Goal: Transaction & Acquisition: Book appointment/travel/reservation

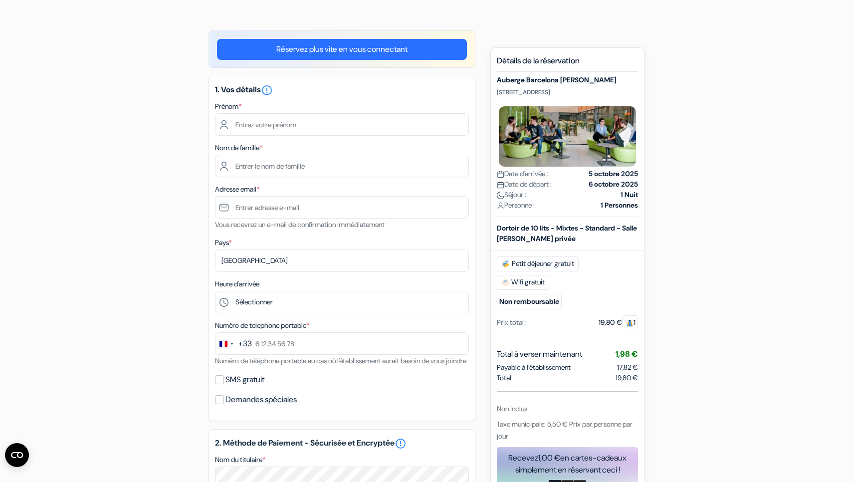
scroll to position [61, 0]
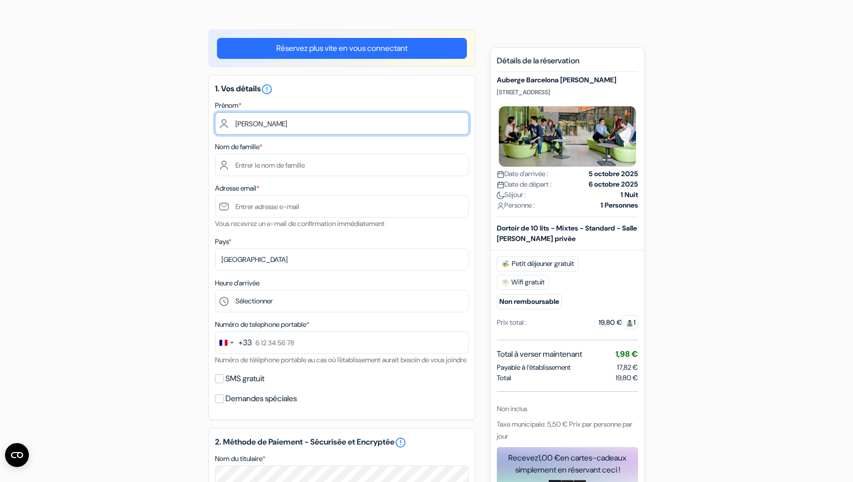
type input "Célian"
type input "PITHIOUD"
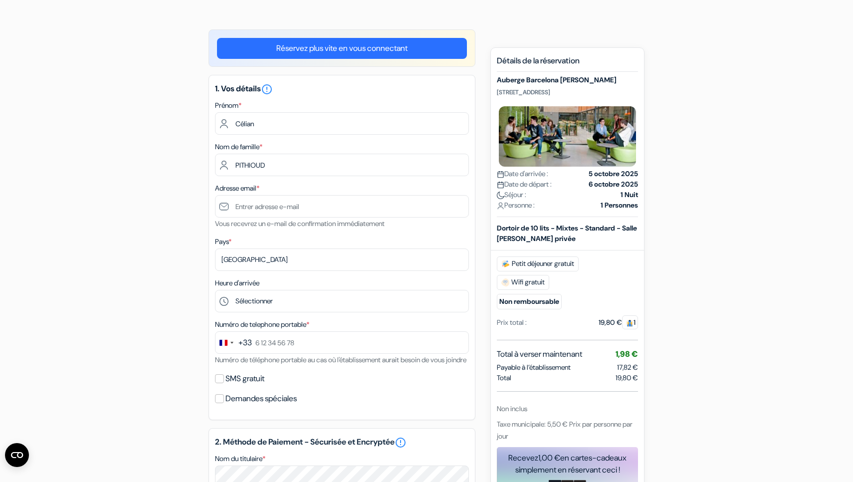
type input "Célian"
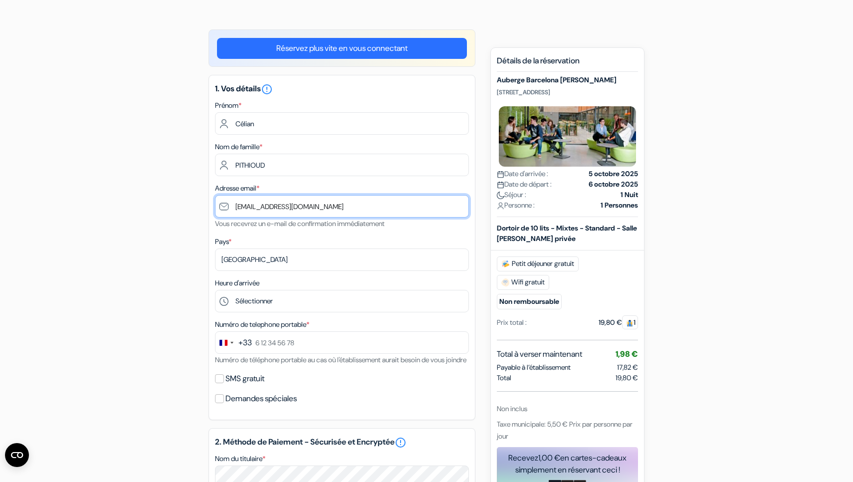
type input "[EMAIL_ADDRESS][DOMAIN_NAME]"
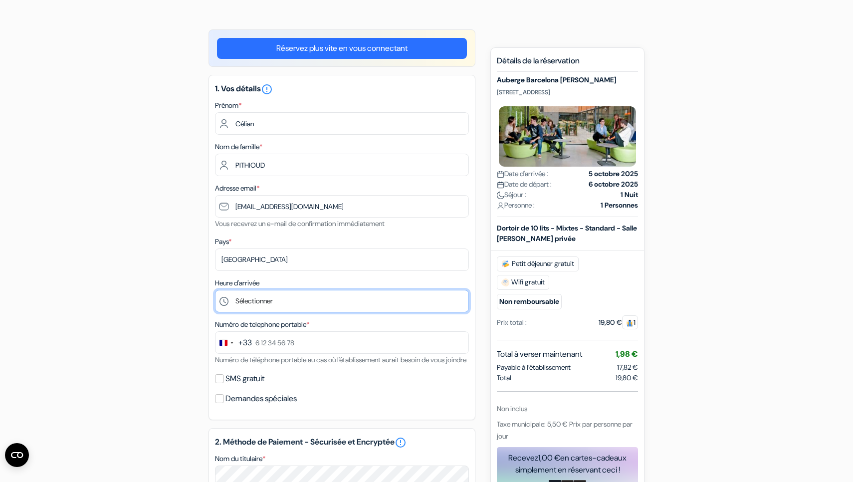
select select "7"
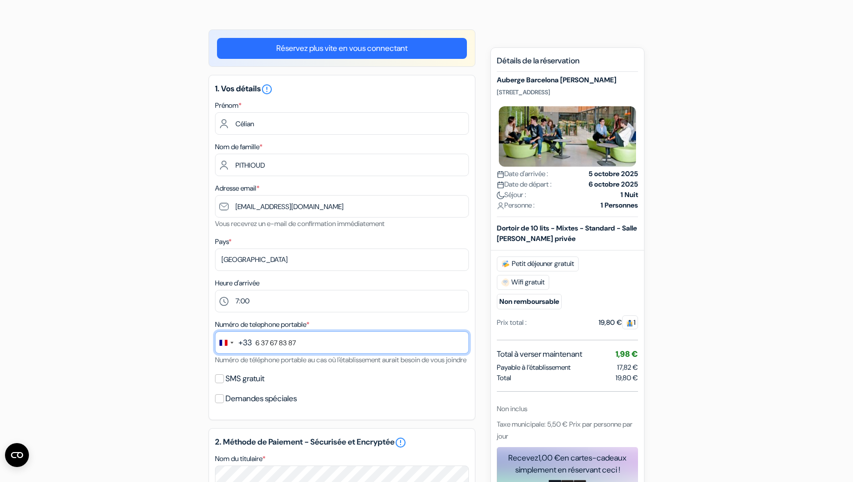
type input "6 37 67 83 87"
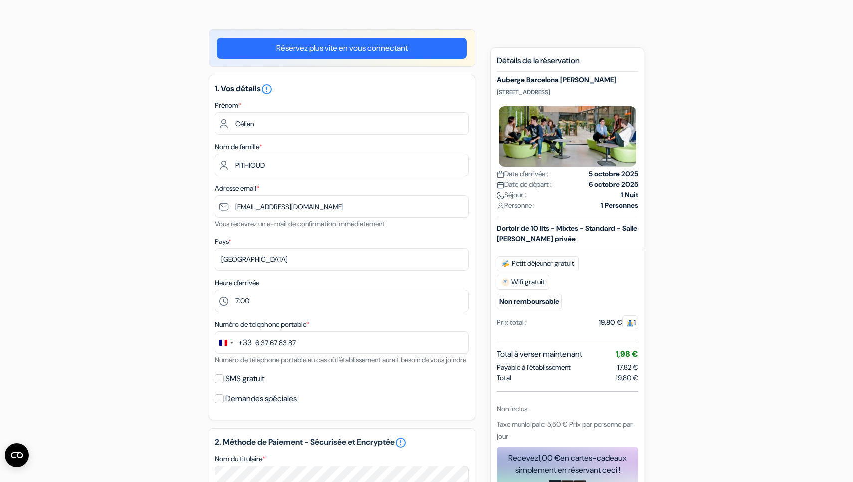
click at [219, 385] on div "SMS gratuit" at bounding box center [342, 379] width 254 height 14
click at [219, 383] on input "SMS gratuit" at bounding box center [219, 378] width 9 height 9
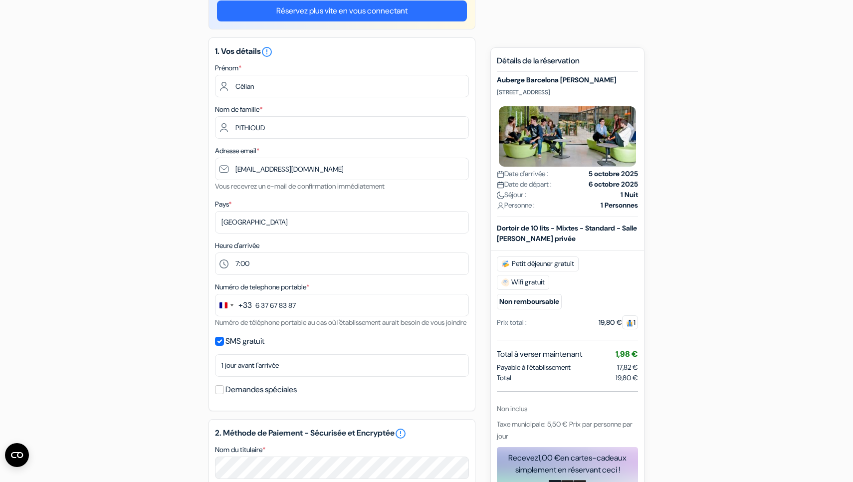
scroll to position [100, 0]
click at [218, 345] on input "SMS gratuit" at bounding box center [219, 340] width 9 height 9
checkbox input "false"
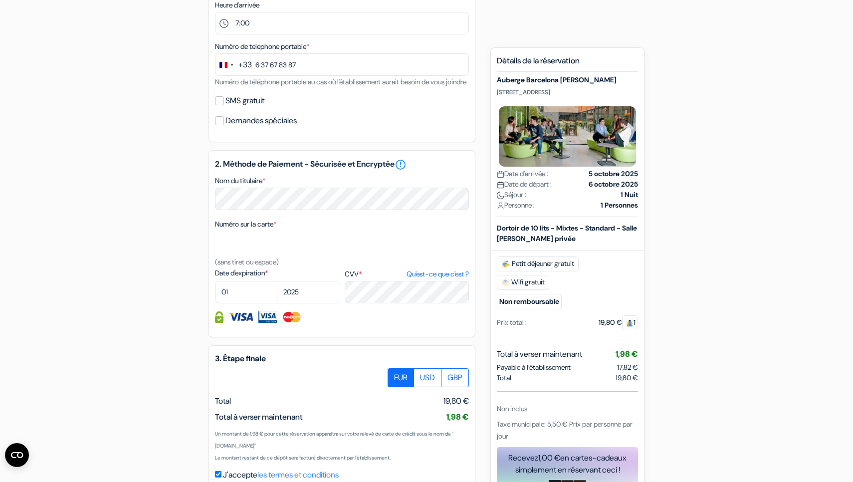
scroll to position [338, 0]
select select "09"
select select "2029"
click at [349, 338] on div "2. Méthode de Paiement - Sécurisée et Encryptée error_outline Nom du titulaire …" at bounding box center [341, 244] width 267 height 187
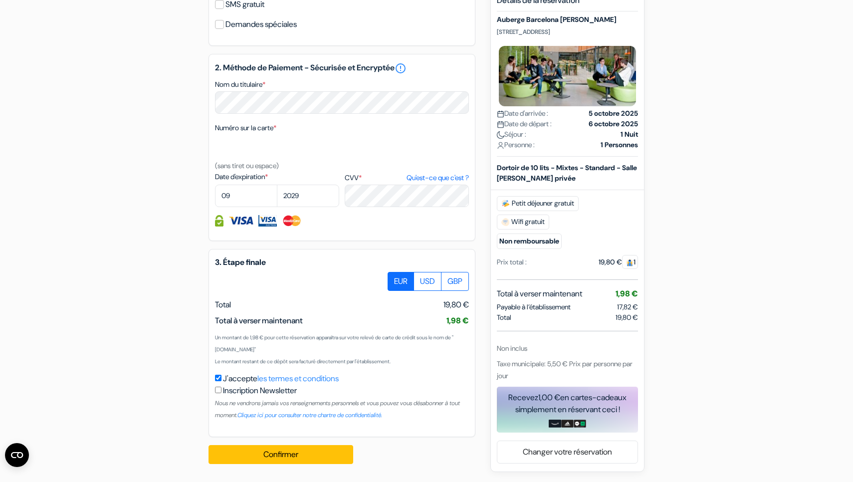
scroll to position [447, 0]
click at [291, 455] on button "Confirmer Loading..." at bounding box center [280, 454] width 145 height 19
